Goal: Task Accomplishment & Management: Use online tool/utility

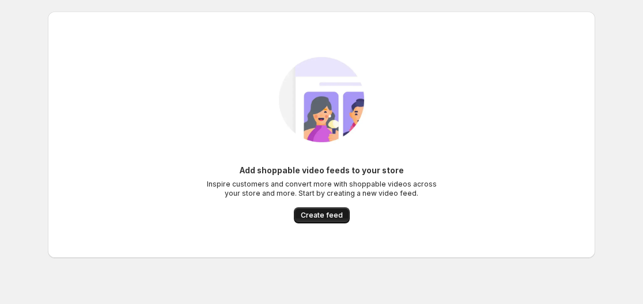
click at [321, 217] on span "Create feed" at bounding box center [322, 215] width 42 height 9
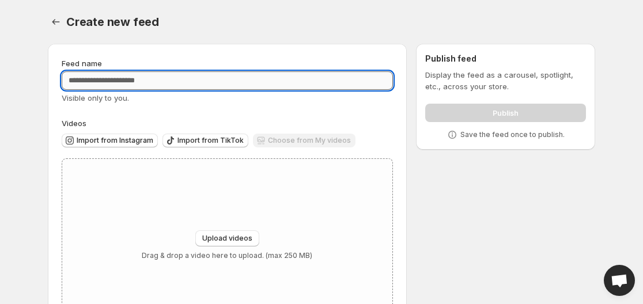
click at [161, 73] on input "Feed name" at bounding box center [227, 80] width 331 height 18
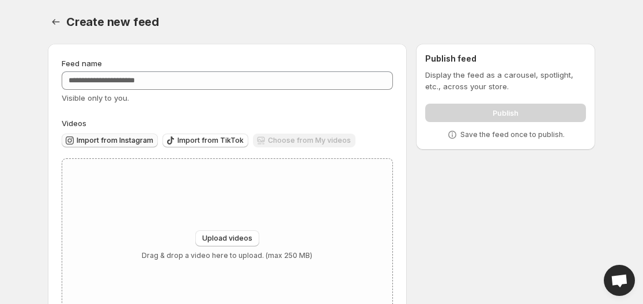
click at [132, 139] on span "Import from Instagram" at bounding box center [115, 140] width 77 height 9
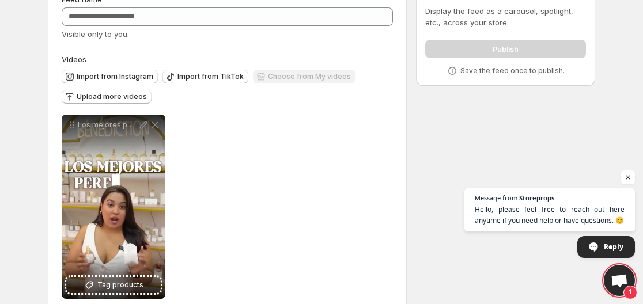
scroll to position [86, 0]
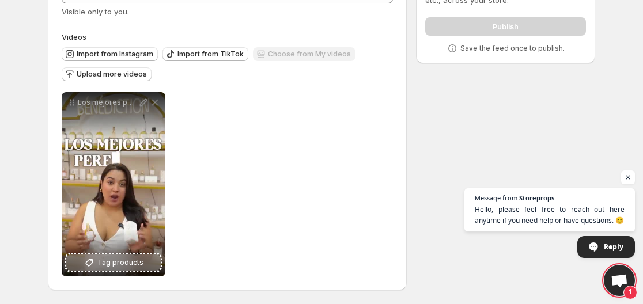
click at [134, 268] on button "Tag products" at bounding box center [113, 263] width 94 height 16
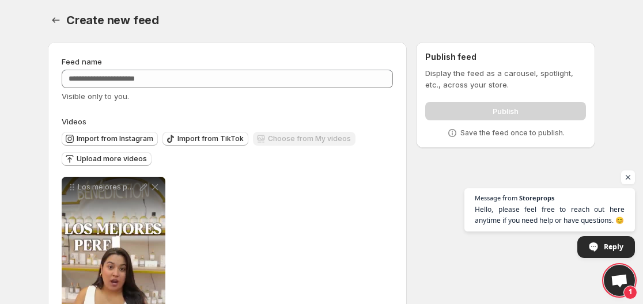
scroll to position [3, 0]
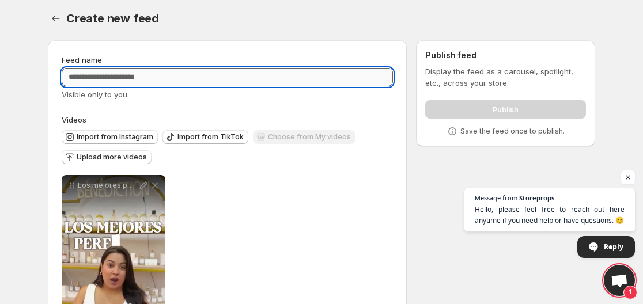
click at [196, 77] on input "Feed name" at bounding box center [227, 77] width 331 height 18
click at [286, 80] on input "Feed name" at bounding box center [227, 77] width 331 height 18
type input "********"
click at [544, 95] on div "Display the feed as a carousel, spotlight, etc., across your store. Publish Sav…" at bounding box center [505, 101] width 161 height 71
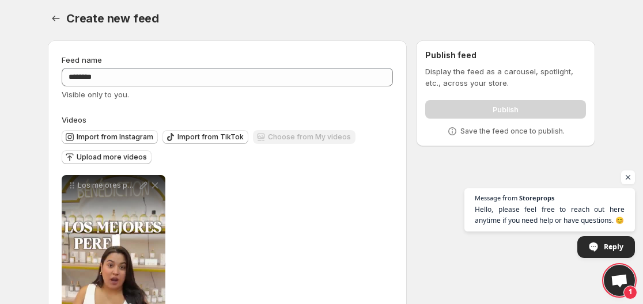
click at [522, 111] on div "Publish" at bounding box center [505, 107] width 161 height 23
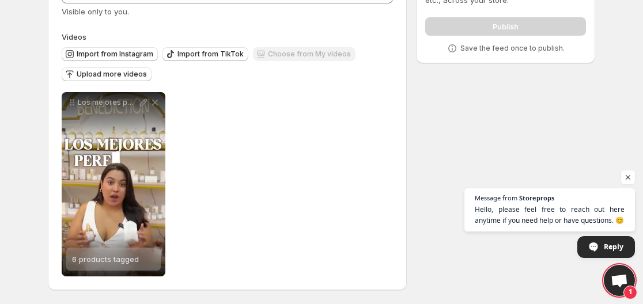
click at [312, 150] on div "**********" at bounding box center [227, 184] width 331 height 184
click at [132, 75] on span "Upload more videos" at bounding box center [112, 74] width 70 height 9
click at [280, 55] on div "Choose from My videos" at bounding box center [304, 55] width 103 height 16
click at [161, 29] on div "**********" at bounding box center [227, 123] width 331 height 305
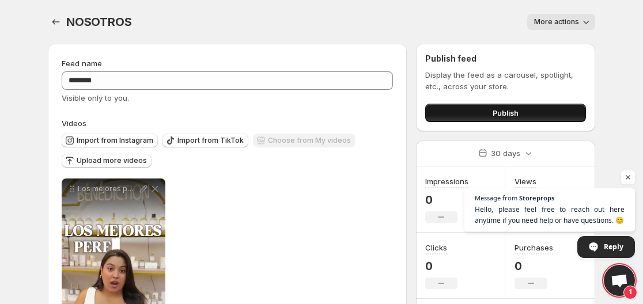
click at [449, 108] on button "Publish" at bounding box center [505, 113] width 161 height 18
